Goal: Task Accomplishment & Management: Complete application form

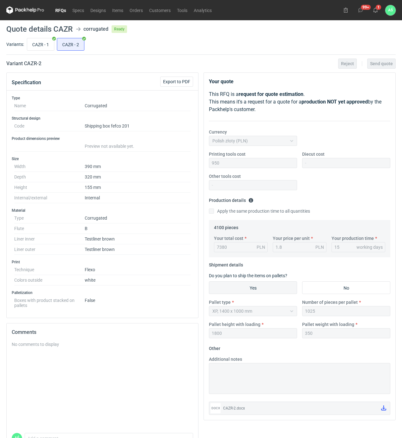
click at [254, 41] on div "CAZR - 1 CAZR - 2" at bounding box center [211, 44] width 370 height 15
click at [377, 12] on icon at bounding box center [375, 10] width 5 height 5
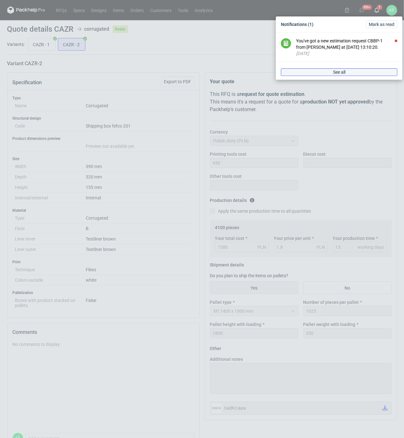
click at [364, 72] on link "See all" at bounding box center [339, 72] width 116 height 8
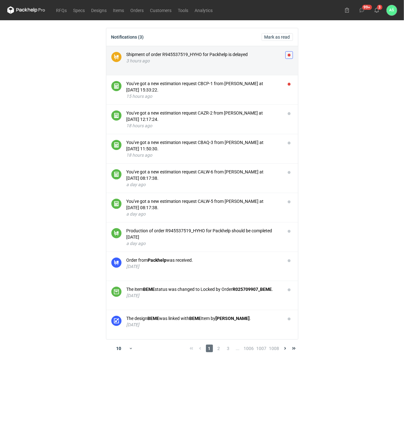
click at [288, 53] on button "button" at bounding box center [289, 55] width 8 height 8
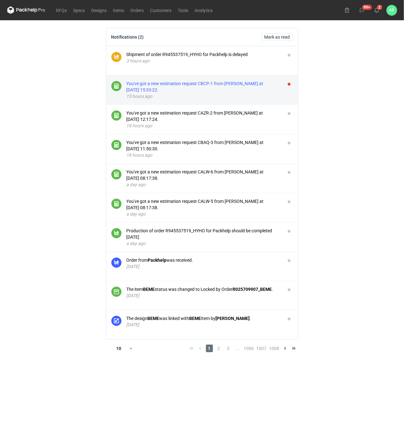
click at [267, 87] on div "You've got a new estimation request CBCP-1 from [PERSON_NAME] at [DATE] 15:33:2…" at bounding box center [204, 86] width 154 height 13
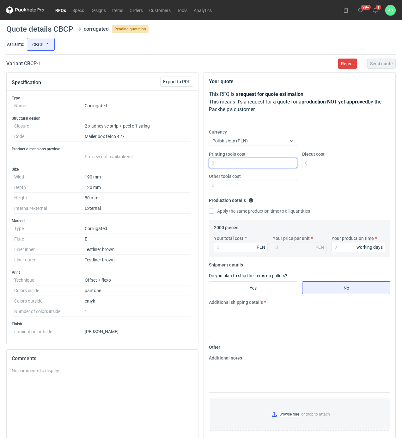
click at [261, 163] on input "Printing tools cost" at bounding box center [253, 163] width 88 height 10
type input "700"
type input "1050"
type input "6240"
type input "3.12"
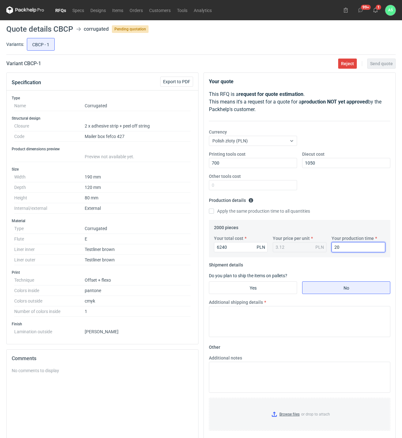
type input "20"
click at [255, 292] on input "Yes" at bounding box center [253, 288] width 88 height 12
radio input "true"
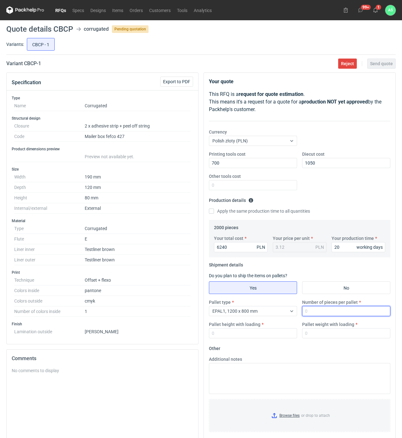
click at [315, 311] on input "Number of pieces per pallet" at bounding box center [346, 311] width 88 height 10
type input "2000"
type input "1850"
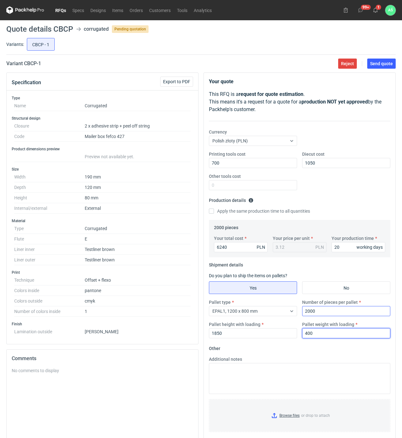
type input "400"
click at [285, 420] on input "Browse files or drop to attach" at bounding box center [300, 416] width 180 height 32
click at [385, 64] on span "Send quote" at bounding box center [381, 63] width 23 height 4
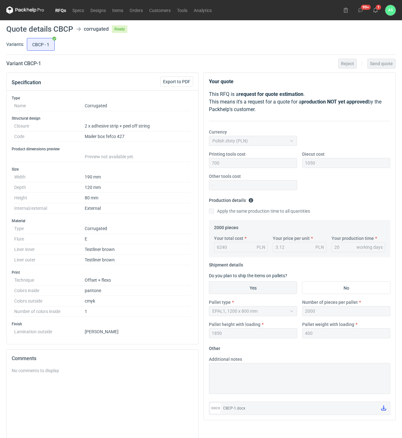
click at [59, 9] on link "RFQs" at bounding box center [60, 10] width 17 height 8
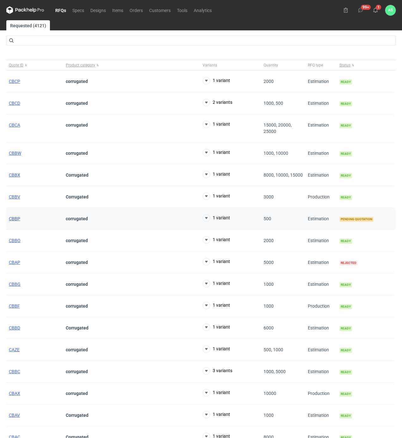
click at [15, 219] on span "CBBP" at bounding box center [14, 218] width 11 height 5
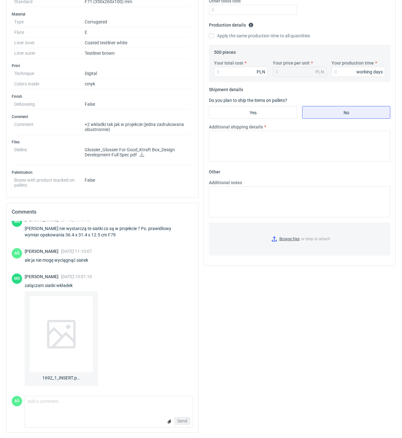
scroll to position [177, 0]
click at [61, 380] on span "1692_1_INSERT.pdf" at bounding box center [61, 376] width 38 height 9
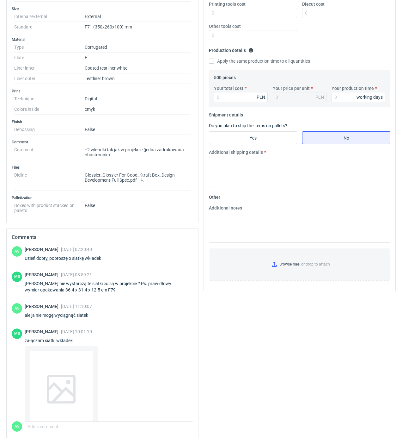
scroll to position [135, 0]
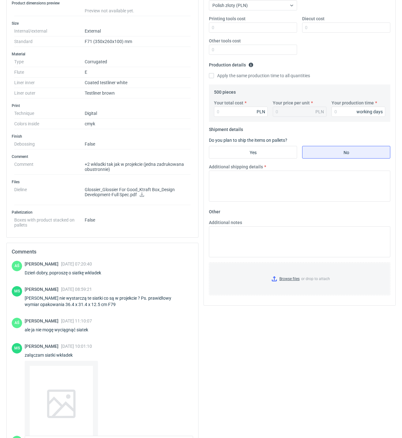
click at [144, 223] on dd "False" at bounding box center [138, 221] width 106 height 13
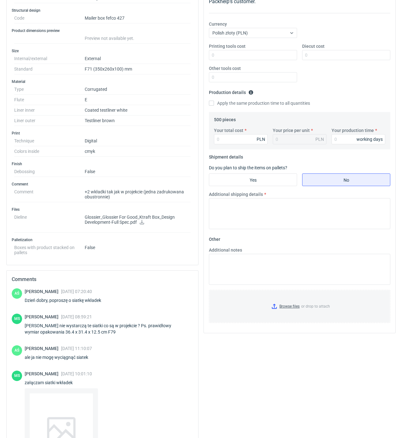
scroll to position [93, 0]
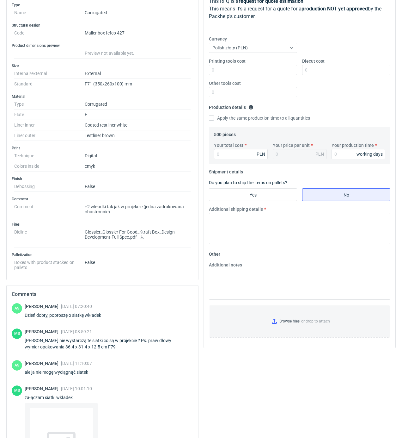
click at [142, 239] on icon at bounding box center [142, 237] width 5 height 4
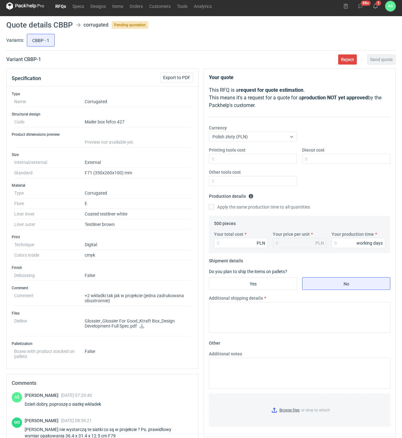
scroll to position [0, 0]
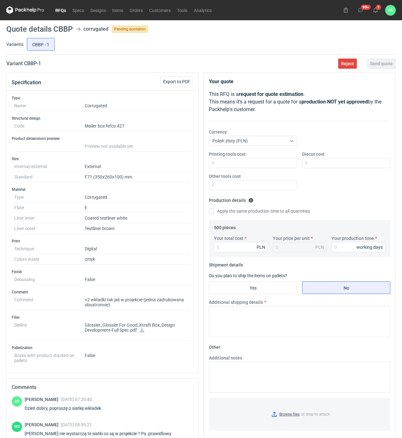
drag, startPoint x: 165, startPoint y: 250, endPoint x: 161, endPoint y: 263, distance: 13.7
click at [165, 250] on dd "Digital" at bounding box center [138, 249] width 106 height 10
click at [279, 163] on input "Printing tools cost" at bounding box center [253, 163] width 88 height 10
click at [307, 163] on input "Diecut cost" at bounding box center [346, 163] width 88 height 10
type input "700"
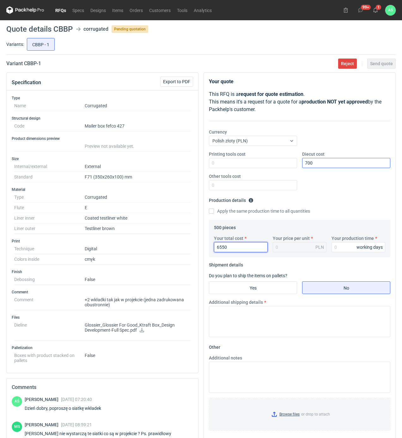
type input "6550"
type input "13.1"
type input "20"
click at [277, 293] on input "Yes" at bounding box center [253, 288] width 88 height 12
radio input "true"
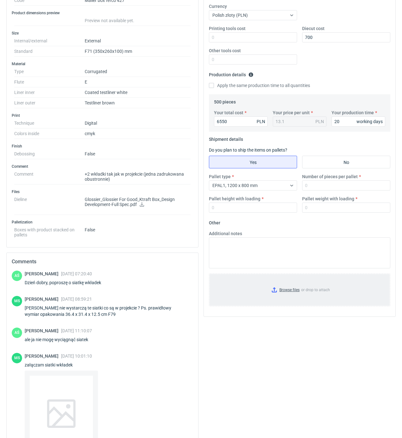
scroll to position [127, 0]
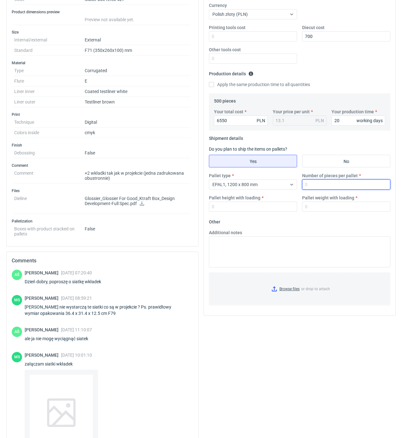
click at [314, 187] on input "Number of pieces per pallet" at bounding box center [346, 184] width 88 height 10
type input "500"
type input "1850"
type input "350"
click at [282, 293] on input "Browse files or drop to attach" at bounding box center [300, 289] width 180 height 32
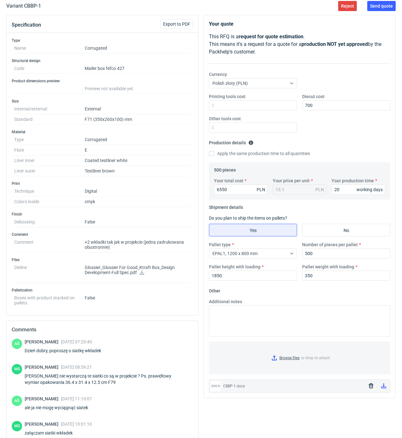
scroll to position [0, 0]
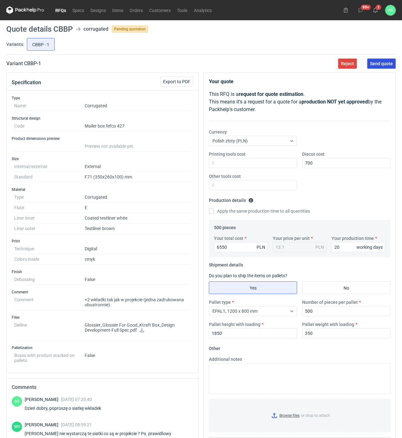
click at [383, 65] on span "Send quote" at bounding box center [381, 63] width 23 height 4
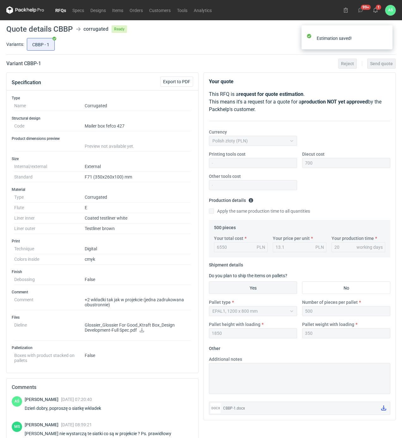
scroll to position [30, 0]
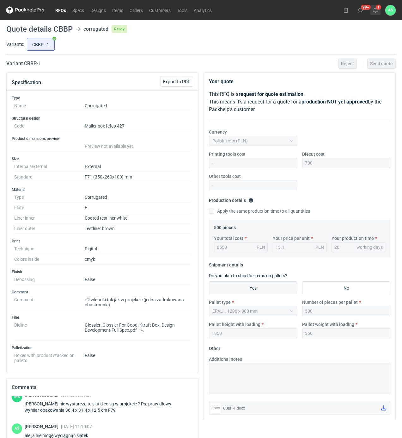
click at [378, 9] on button "1" at bounding box center [376, 10] width 10 height 10
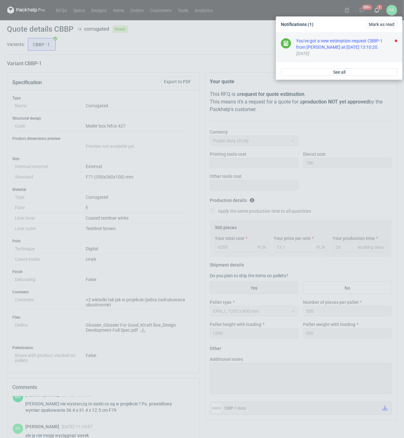
click at [369, 47] on div "You've got a new estimation request CBBP-1 from [PERSON_NAME] at [DATE] 13:10:2…" at bounding box center [346, 44] width 101 height 13
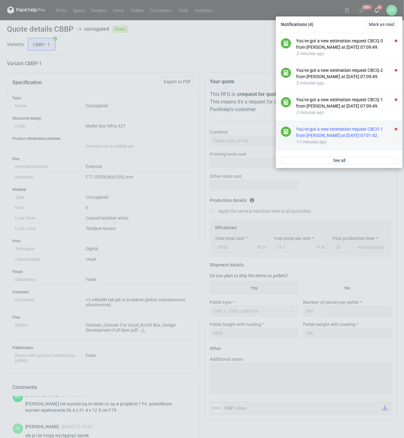
click at [346, 133] on div "You've got a new estimation request CBCO-1 from [PERSON_NAME] at [DATE] 07:01:4…" at bounding box center [346, 132] width 101 height 13
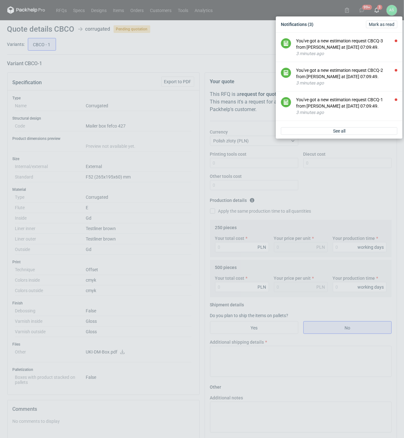
click at [213, 51] on div "Notifications (3) [PERSON_NAME] as read You've got a new estimation request CBC…" at bounding box center [202, 219] width 404 height 438
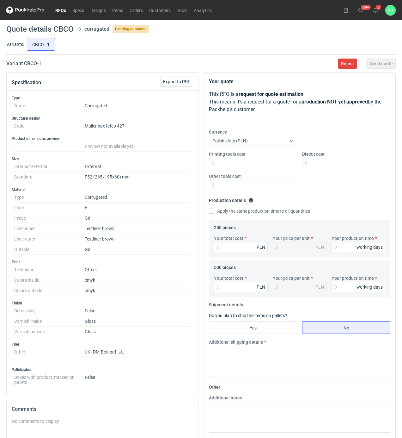
scroll to position [42, 0]
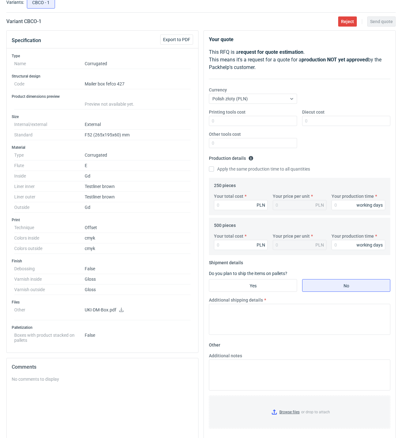
click at [122, 312] on icon at bounding box center [121, 310] width 4 height 4
click at [235, 204] on input "Your total cost" at bounding box center [241, 205] width 54 height 10
type input "5160"
type input "20.64"
type input "5160"
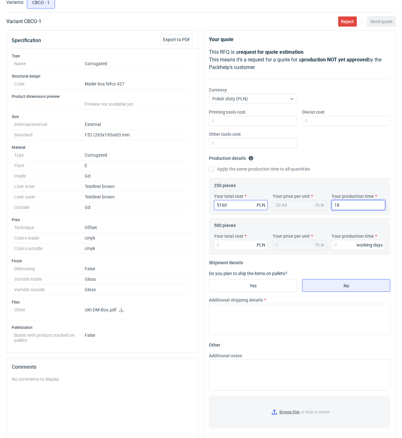
type input "18"
type input "6155"
type input "12.31"
type input "18"
click at [248, 282] on input "Yes" at bounding box center [253, 285] width 88 height 12
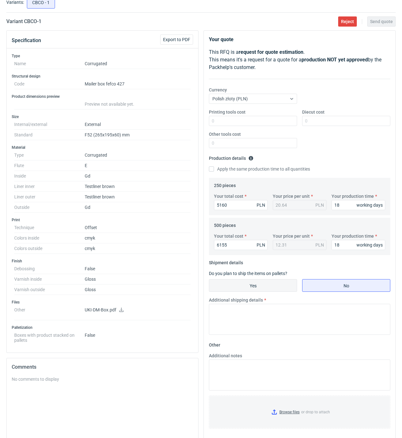
radio input "true"
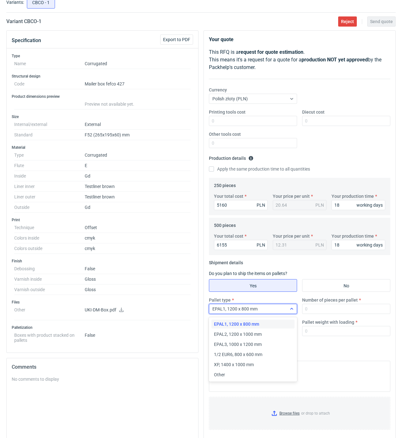
click at [274, 309] on div "EPAL1, 1200 x 800 mm" at bounding box center [248, 308] width 78 height 9
click at [252, 355] on span "1/2 EUR6, 800 x 600 mm" at bounding box center [238, 354] width 48 height 6
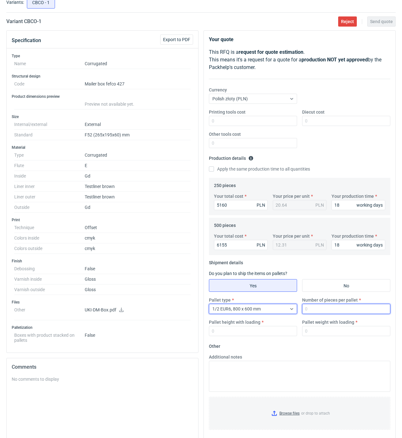
click at [319, 305] on input "Number of pieces per pallet" at bounding box center [346, 309] width 88 height 10
type input "500"
type input "1800"
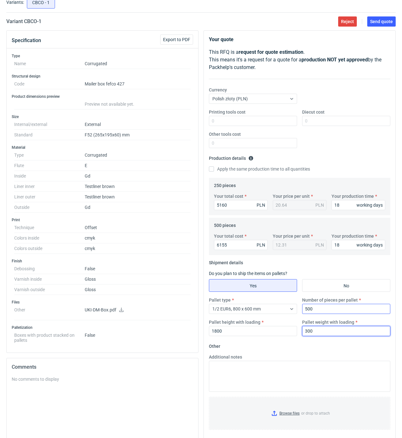
type input "300"
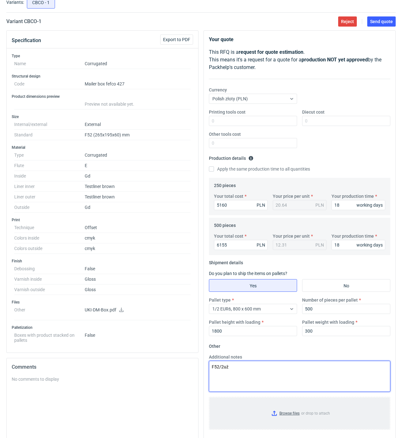
type textarea "F52/2uż"
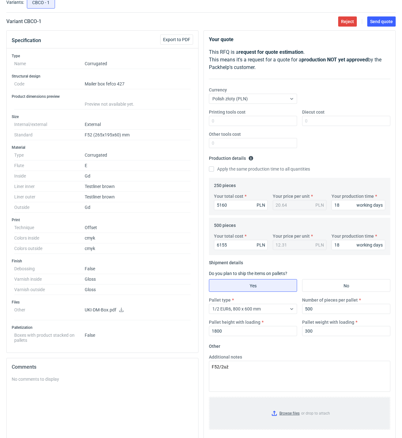
click at [293, 412] on input "Browse files or drop to attach" at bounding box center [300, 413] width 180 height 32
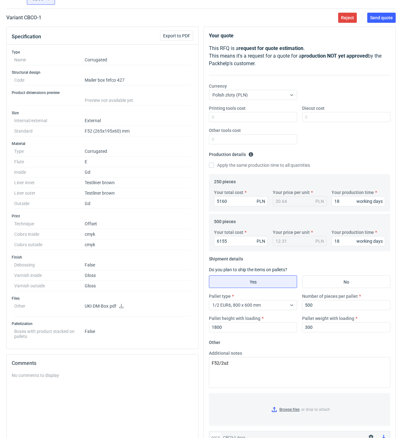
scroll to position [0, 0]
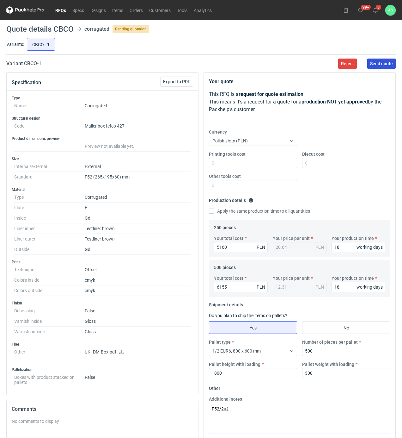
click at [388, 63] on span "Send quote" at bounding box center [381, 63] width 23 height 4
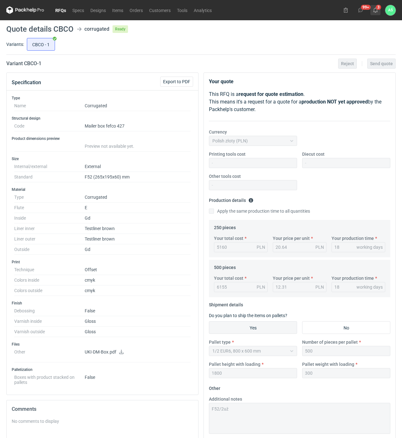
click at [375, 10] on icon at bounding box center [375, 10] width 5 height 5
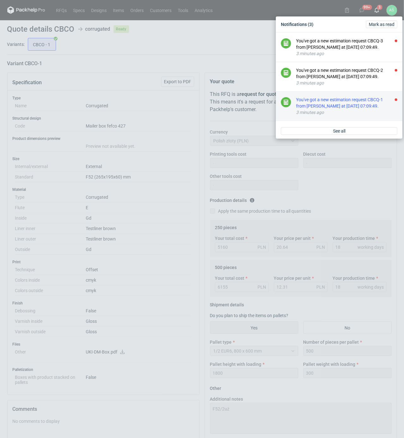
click at [361, 103] on div "You've got a new estimation request CBCQ-1 from [PERSON_NAME] at [DATE] 07:09:4…" at bounding box center [346, 102] width 101 height 13
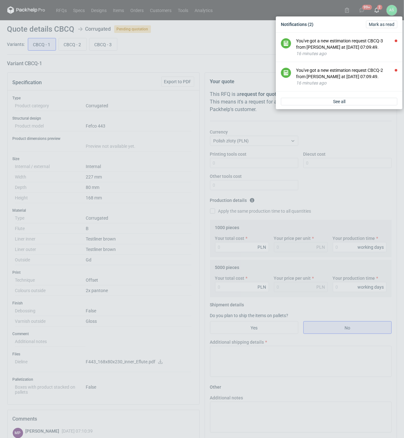
click at [166, 206] on div "Notifications (2) [PERSON_NAME] as read You've got a new estimation request CBC…" at bounding box center [202, 219] width 404 height 438
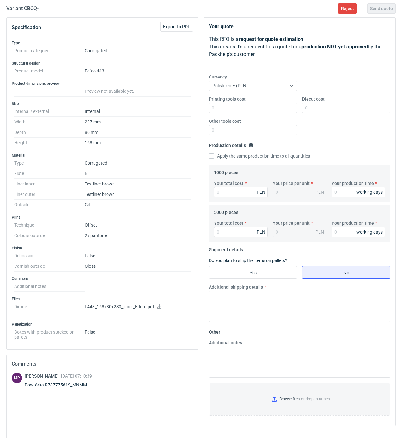
scroll to position [42, 0]
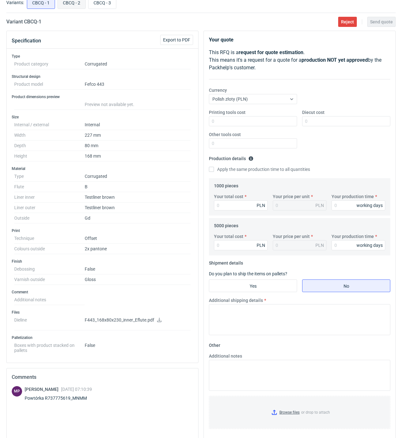
click at [72, 4] on input "CBCQ - 2" at bounding box center [72, 3] width 28 height 12
radio input "true"
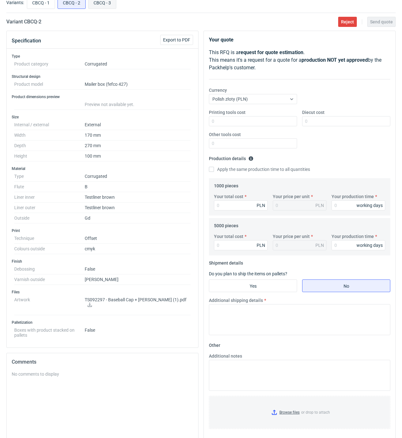
click at [96, 4] on input "CBCQ - 3" at bounding box center [103, 3] width 28 height 12
radio input "true"
click at [65, 4] on input "CBCQ - 2" at bounding box center [72, 3] width 28 height 12
radio input "true"
click at [46, 4] on input "CBCQ - 1" at bounding box center [41, 3] width 28 height 12
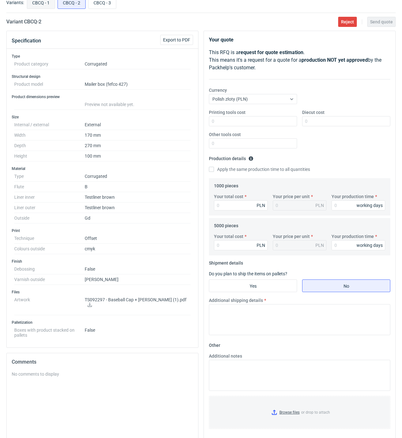
radio input "true"
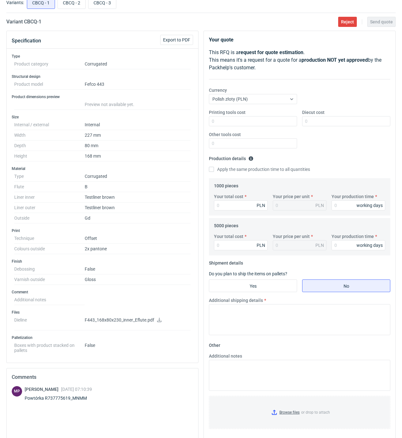
click at [158, 322] on icon at bounding box center [159, 320] width 5 height 4
drag, startPoint x: 87, startPoint y: 400, endPoint x: 72, endPoint y: 400, distance: 14.6
click at [72, 400] on div "Powtórka R737775619_MNMM" at bounding box center [60, 398] width 70 height 6
copy div "MNMM"
click at [236, 205] on input "Your total cost" at bounding box center [241, 205] width 54 height 10
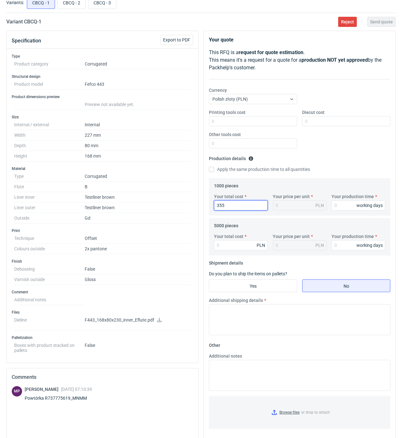
type input "3550"
type input "3.55"
type input "3550"
type input "18"
type input "8150"
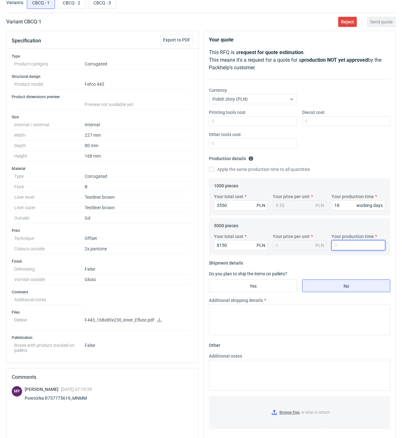
type input "1.63"
type input "18"
click at [259, 289] on input "Yes" at bounding box center [253, 286] width 88 height 12
radio input "true"
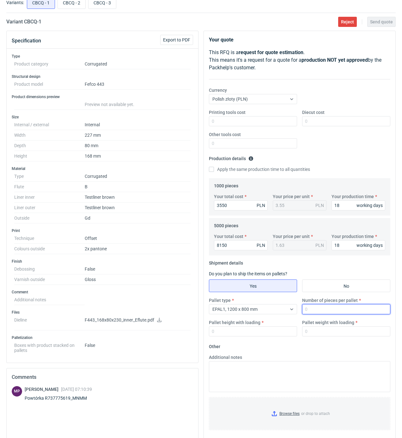
click at [306, 309] on input "Number of pieces per pallet" at bounding box center [346, 309] width 88 height 10
type input "2500"
type input "1850"
type input "450"
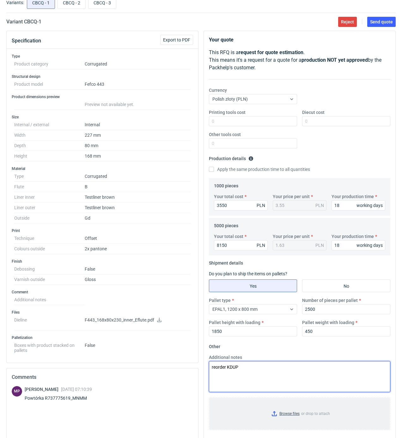
type textarea "reorder KDUP"
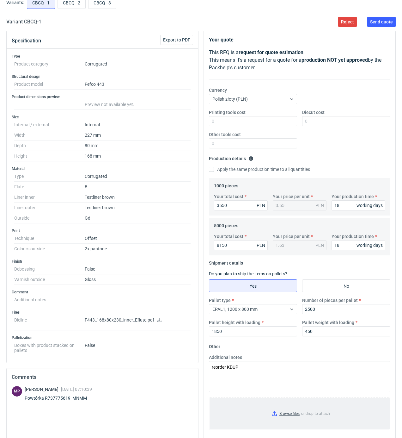
click at [284, 413] on input "Browse files or drop to attach" at bounding box center [300, 414] width 180 height 32
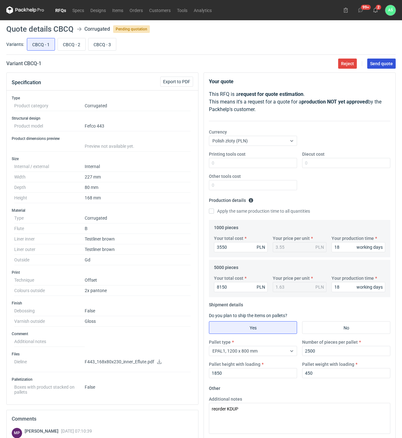
click at [376, 66] on button "Send quote" at bounding box center [382, 64] width 28 height 10
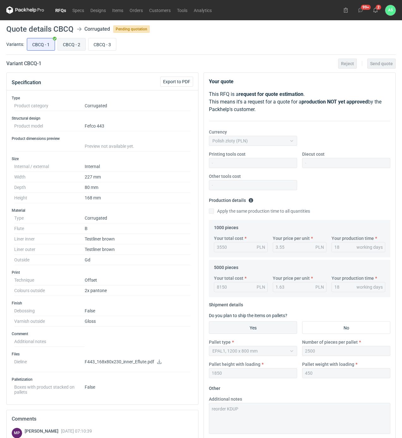
click at [75, 45] on input "CBCQ - 2" at bounding box center [72, 44] width 28 height 12
radio input "true"
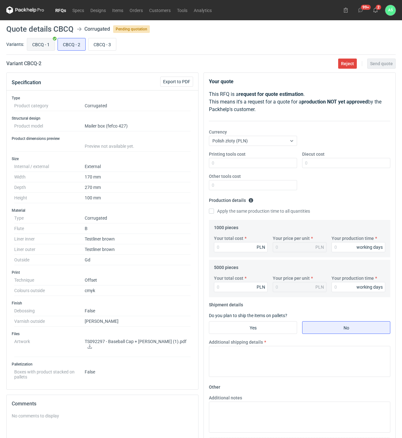
click at [40, 41] on input "CBCQ - 1" at bounding box center [41, 44] width 28 height 12
radio input "true"
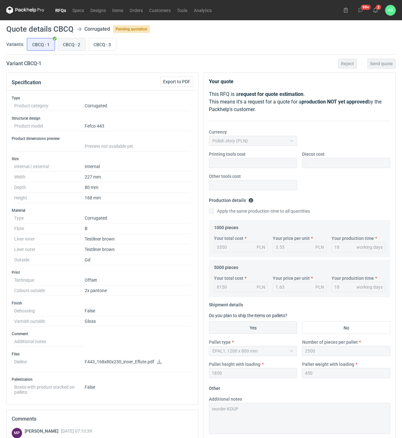
click at [65, 46] on input "CBCQ - 2" at bounding box center [72, 44] width 28 height 12
radio input "true"
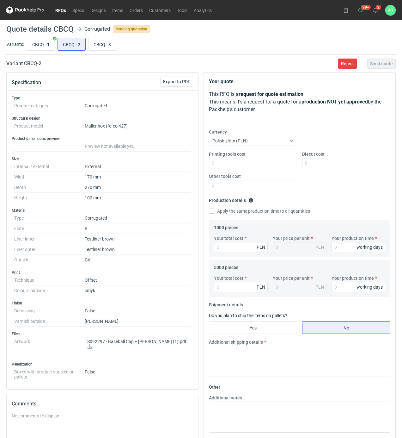
click at [92, 344] on icon at bounding box center [90, 346] width 4 height 4
click at [314, 167] on input "Diecut cost" at bounding box center [346, 163] width 88 height 10
type input "1700"
type input "4670"
type input "4.67"
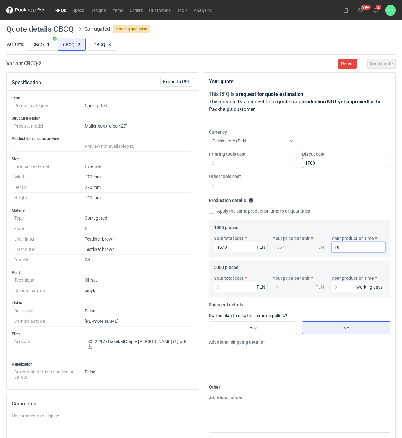
type input "18"
type input "12400"
type input "2.48"
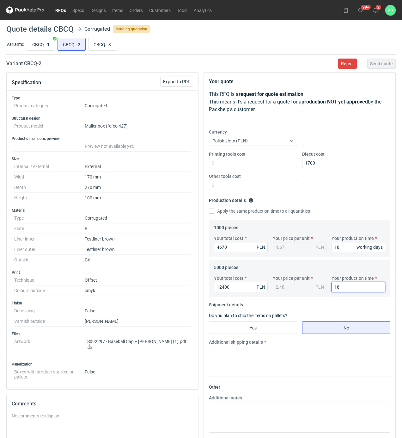
type input "18"
click at [251, 336] on fieldset "Shipment details Do you plan to ship the items on pallets? Yes No Additional sh…" at bounding box center [300, 341] width 182 height 82
click at [260, 333] on input "Yes" at bounding box center [253, 327] width 88 height 12
radio input "true"
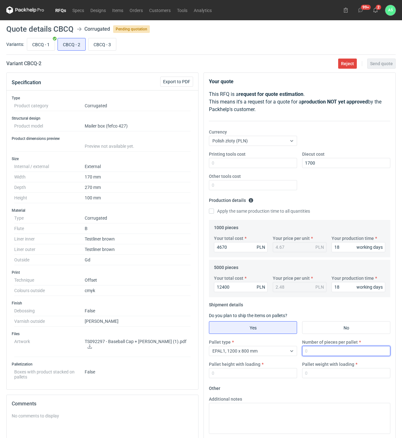
click at [309, 351] on input "Number of pieces per pallet" at bounding box center [346, 351] width 88 height 10
type input "1000"
type input "1850"
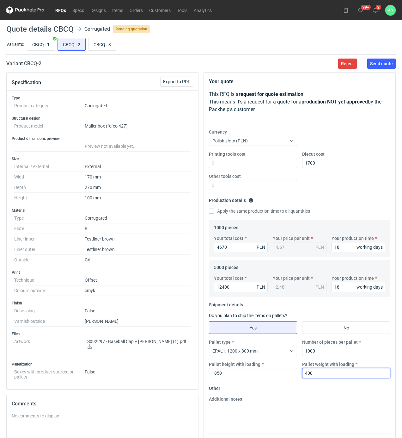
type input "400"
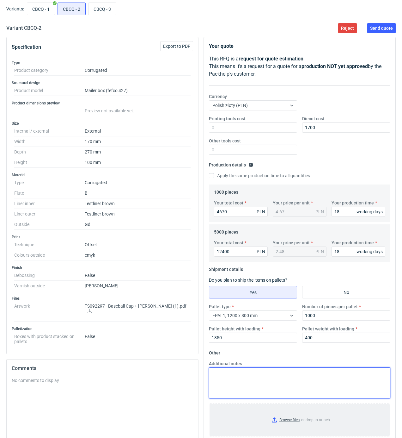
scroll to position [106, 0]
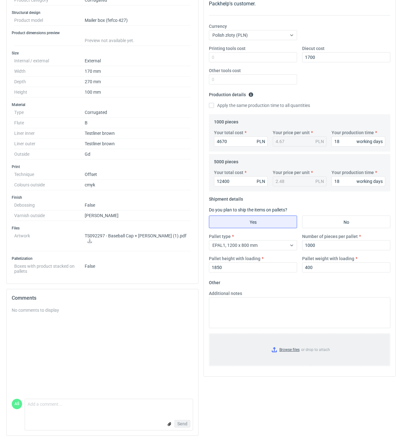
click at [299, 345] on input "Browse files or drop to attach" at bounding box center [300, 350] width 180 height 32
drag, startPoint x: 231, startPoint y: 141, endPoint x: 198, endPoint y: 144, distance: 32.7
click at [198, 144] on div "Specification Export to PDF Type Product category Corrugated Structural design …" at bounding box center [201, 204] width 395 height 474
type input "4"
type input "4910"
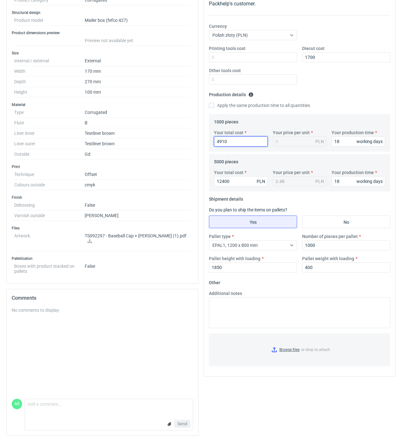
type input "4.91"
type input "4910"
type input "13150"
type input "2.63"
type input "13150"
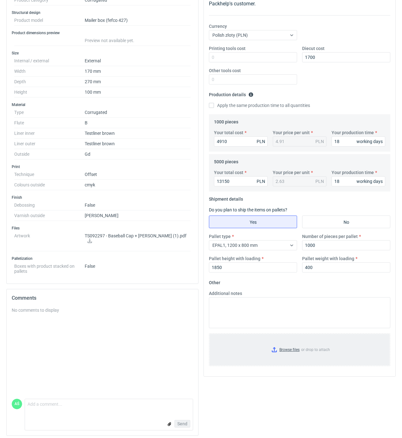
click at [283, 348] on input "Browse files or drop to attach" at bounding box center [300, 350] width 180 height 32
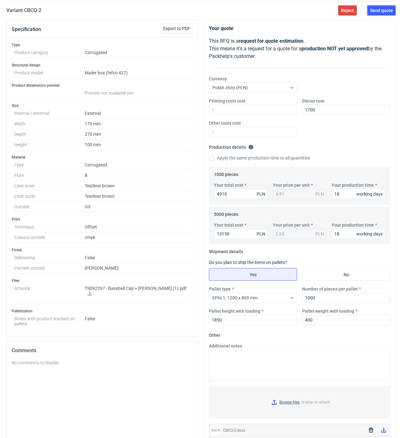
scroll to position [0, 0]
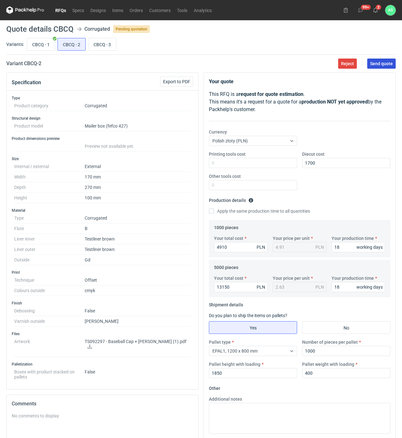
click at [383, 66] on button "Send quote" at bounding box center [382, 64] width 28 height 10
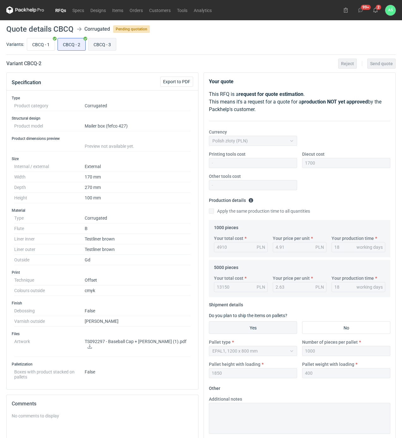
click at [94, 44] on input "CBCQ - 3" at bounding box center [103, 44] width 28 height 12
radio input "true"
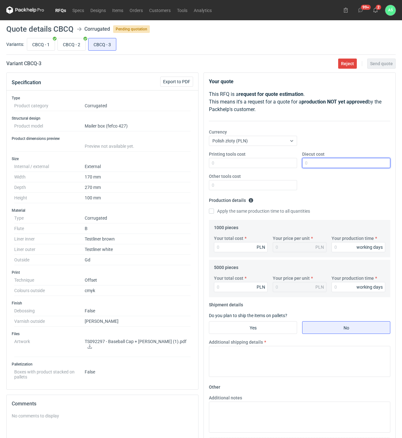
drag, startPoint x: 320, startPoint y: 165, endPoint x: 313, endPoint y: 166, distance: 7.5
click at [320, 165] on input "Diecut cost" at bounding box center [346, 163] width 88 height 10
type input "1700"
type input "49"
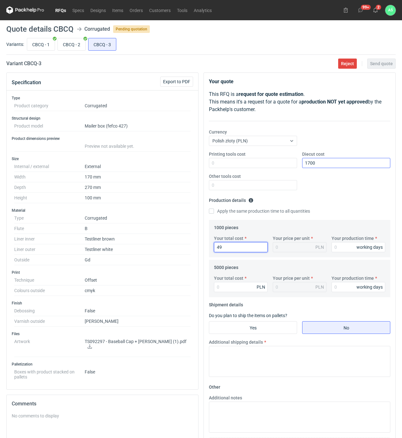
type input "0.05"
type input "4970"
type input "4.97"
type input "18"
type input "13400"
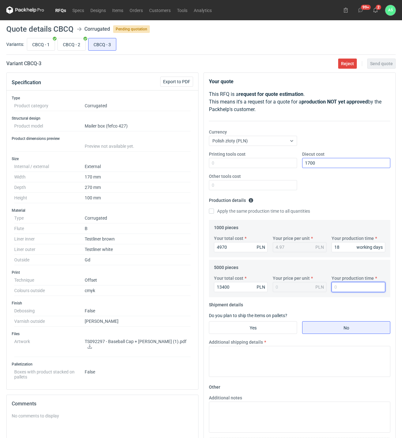
type input "2.68"
type input "18"
click at [280, 322] on input "Yes" at bounding box center [253, 327] width 88 height 12
radio input "true"
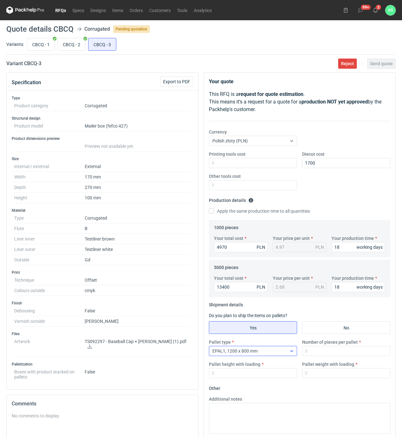
click at [274, 355] on div "EPAL1, 1200 x 800 mm" at bounding box center [248, 350] width 78 height 9
click at [319, 351] on input "Number of pieces per pallet" at bounding box center [346, 351] width 88 height 10
type input "1000"
type input "1850"
type input "400"
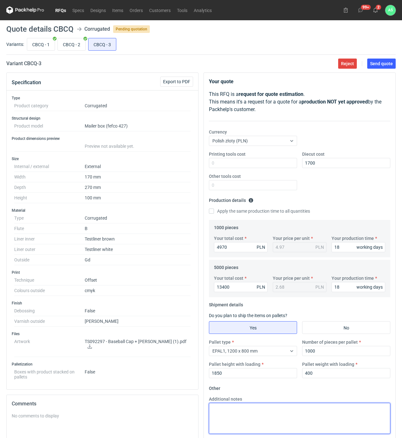
scroll to position [42, 0]
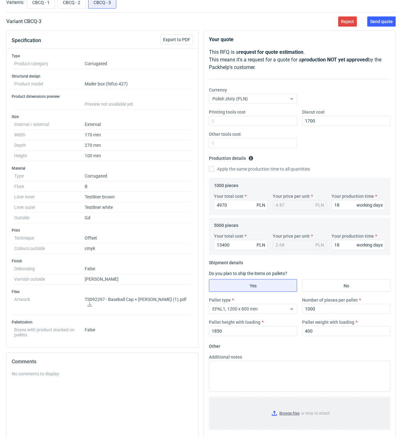
click at [285, 413] on input "Browse files or drop to attach" at bounding box center [300, 413] width 180 height 32
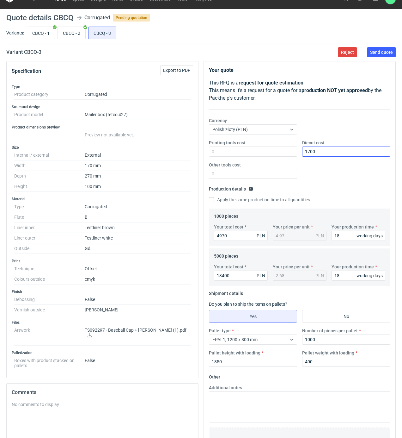
scroll to position [0, 0]
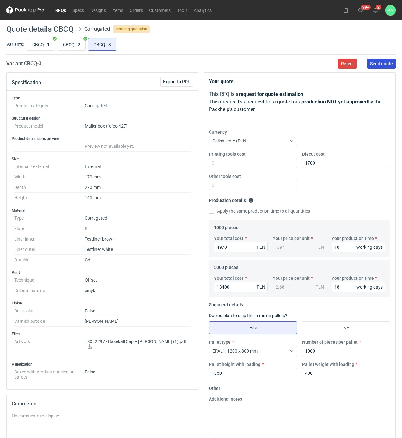
click at [388, 68] on button "Send quote" at bounding box center [382, 64] width 28 height 10
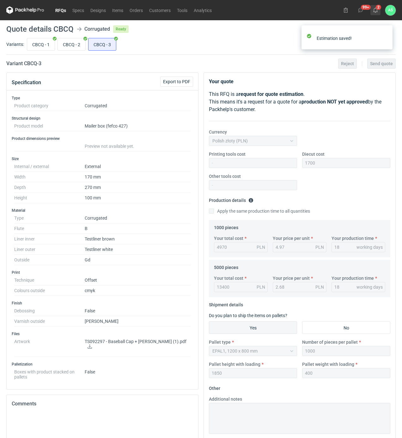
click at [377, 10] on use at bounding box center [376, 10] width 4 height 5
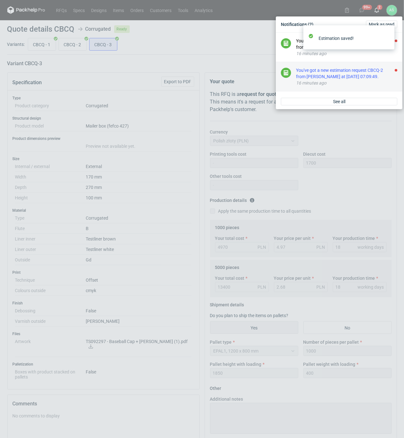
click at [383, 76] on div "You've got a new estimation request CBCQ-2 from [PERSON_NAME] at [DATE] 07:09:4…" at bounding box center [346, 73] width 101 height 13
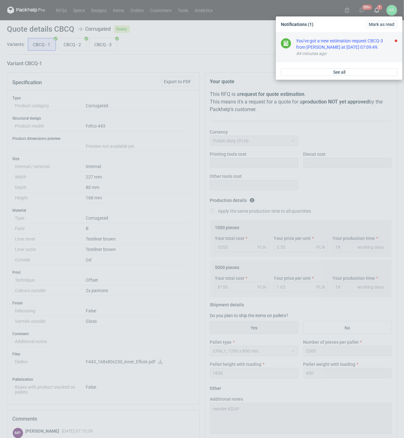
click at [366, 50] on div "You've got a new estimation request CBCQ-3 from [PERSON_NAME] at [DATE] 07:09:4…" at bounding box center [346, 44] width 101 height 13
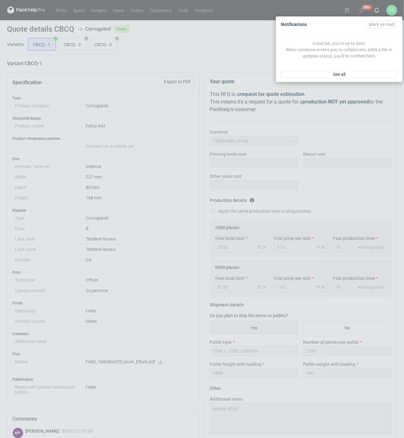
click at [253, 44] on div "Notifications [PERSON_NAME] as read Good job, you're up to date. When someone i…" at bounding box center [202, 219] width 404 height 438
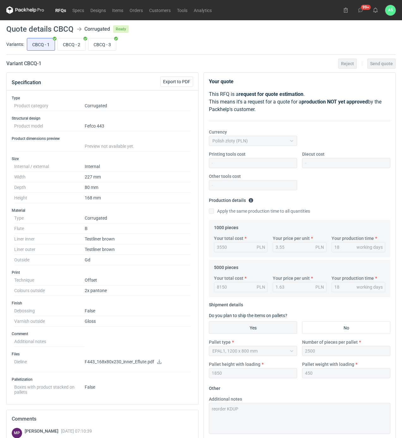
click at [58, 9] on link "RFQs" at bounding box center [60, 10] width 17 height 8
